Goal: Navigation & Orientation: Find specific page/section

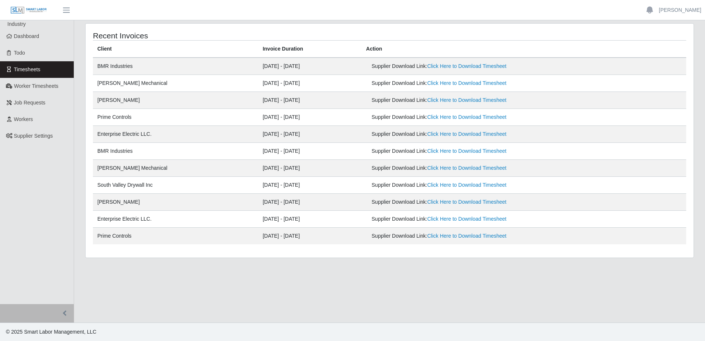
click at [192, 88] on td "[PERSON_NAME] Mechanical" at bounding box center [175, 83] width 165 height 17
click at [649, 9] on icon "button" at bounding box center [650, 9] width 7 height 7
click at [500, 12] on header "Unread Notifications View All Notifications Yolanda Escobedo Account Settings L…" at bounding box center [352, 10] width 705 height 20
click at [24, 37] on span "Dashboard" at bounding box center [26, 36] width 25 height 6
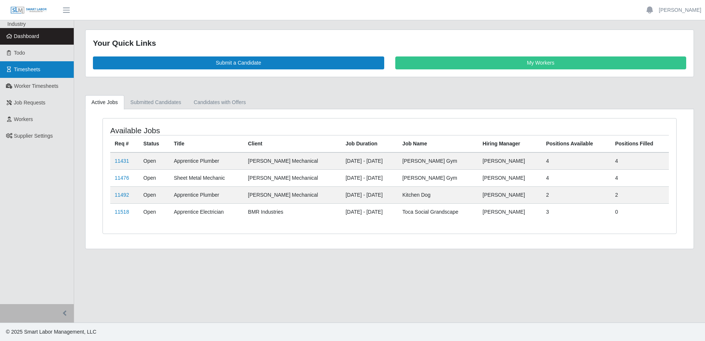
click at [30, 71] on span "Timesheets" at bounding box center [27, 69] width 27 height 6
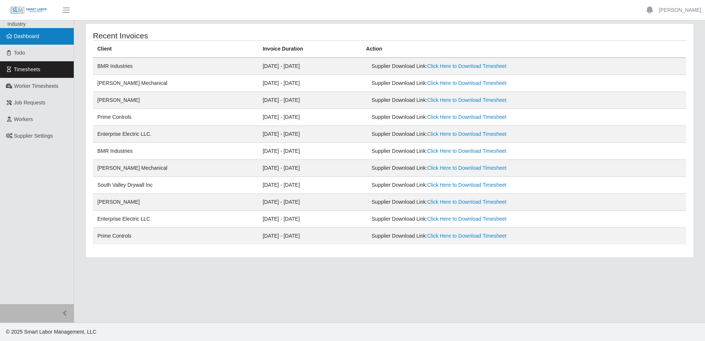
click at [34, 34] on span "Dashboard" at bounding box center [26, 36] width 25 height 6
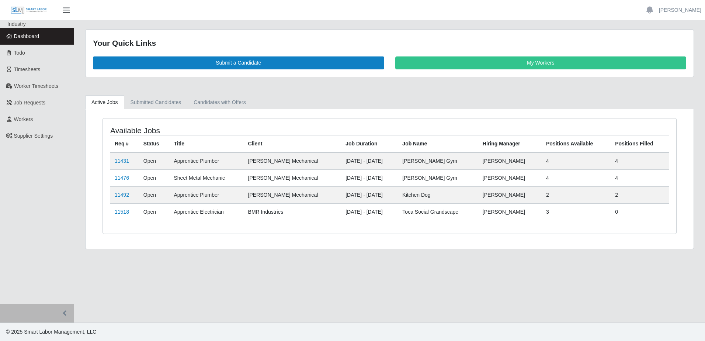
click at [66, 10] on span "button" at bounding box center [67, 10] width 10 height 8
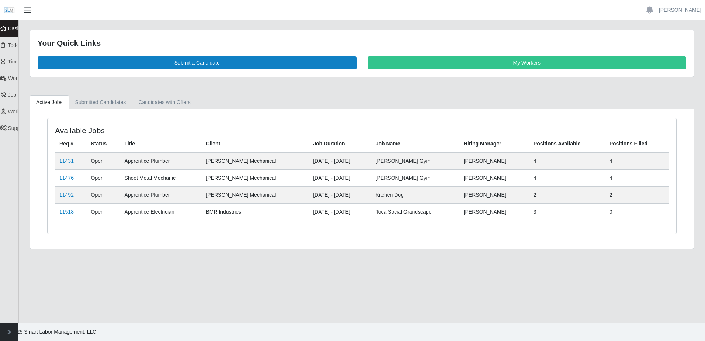
click at [27, 10] on span "button" at bounding box center [28, 10] width 10 height 8
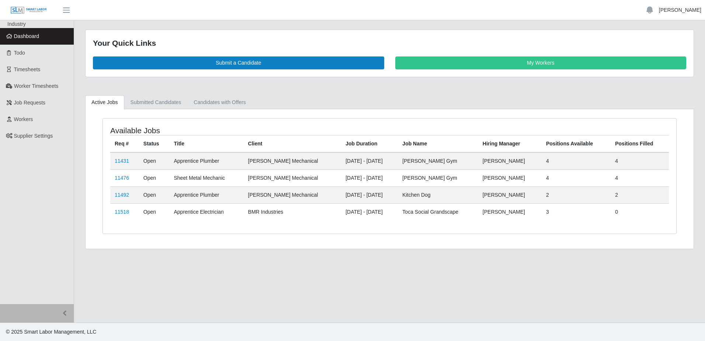
click at [689, 10] on link "[PERSON_NAME]" at bounding box center [680, 10] width 42 height 8
click at [660, 48] on link "Logout" at bounding box center [672, 51] width 66 height 15
click at [32, 71] on span "Timesheets" at bounding box center [27, 69] width 27 height 6
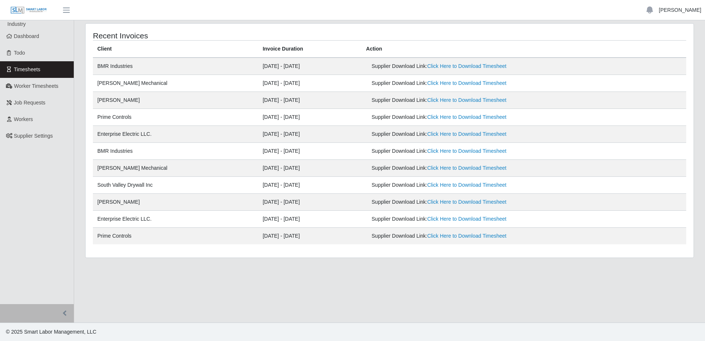
click at [670, 10] on link "[PERSON_NAME]" at bounding box center [680, 10] width 42 height 8
click at [658, 48] on link "Logout" at bounding box center [672, 51] width 66 height 15
